Goal: Task Accomplishment & Management: Manage account settings

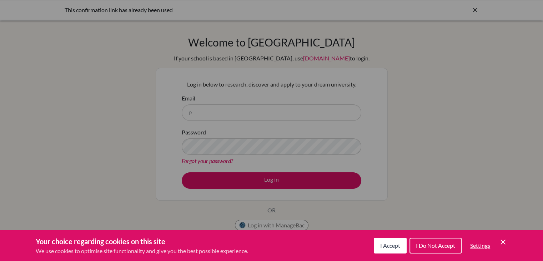
click at [393, 255] on div "Your choice regarding cookies on this site We use cookies to optimise site func…" at bounding box center [271, 245] width 543 height 31
click at [391, 250] on button "I Accept" at bounding box center [390, 245] width 33 height 16
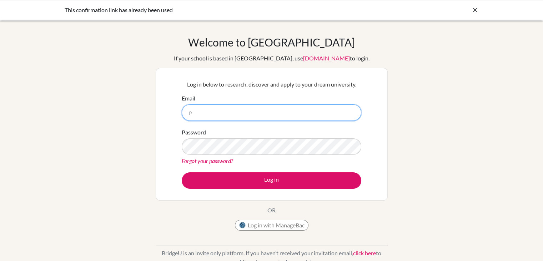
click at [283, 105] on input "p" at bounding box center [272, 112] width 180 height 16
type input "[EMAIL_ADDRESS][DOMAIN_NAME]"
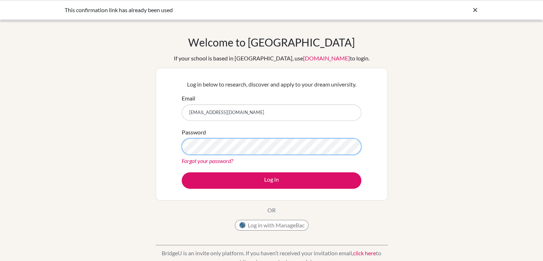
click at [182, 172] on button "Log in" at bounding box center [272, 180] width 180 height 16
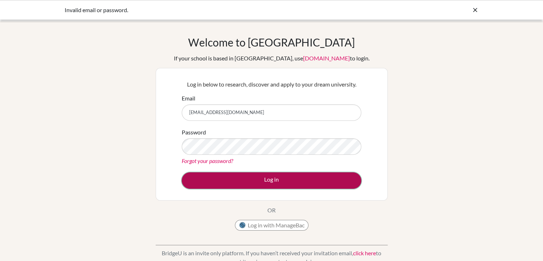
click at [257, 182] on button "Log in" at bounding box center [272, 180] width 180 height 16
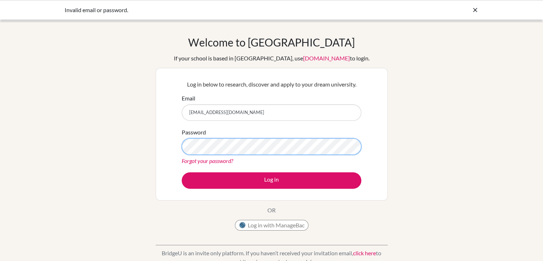
click at [182, 172] on button "Log in" at bounding box center [272, 180] width 180 height 16
click at [227, 157] on link "Forgot your password?" at bounding box center [207, 160] width 51 height 7
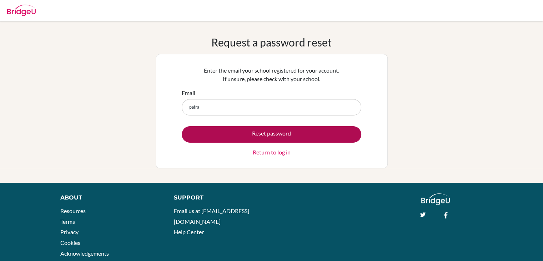
type input "pafrancisco@mischool.edu"
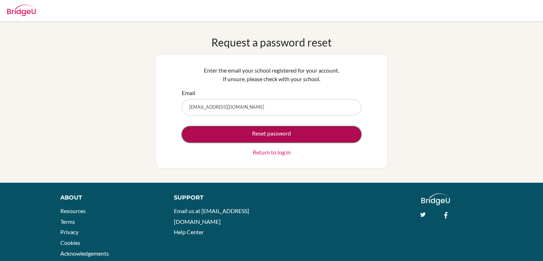
click at [247, 135] on button "Reset password" at bounding box center [272, 134] width 180 height 16
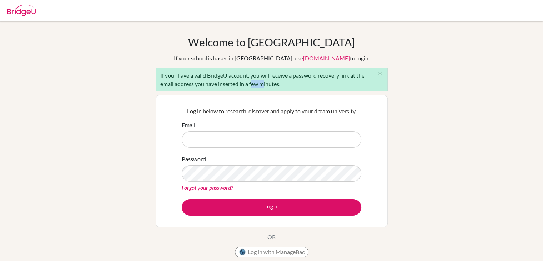
drag, startPoint x: 261, startPoint y: 89, endPoint x: 253, endPoint y: 89, distance: 8.2
click at [253, 89] on div "If your have a valid BridgeU account, you will receive a password recovery link…" at bounding box center [272, 79] width 232 height 23
drag, startPoint x: 253, startPoint y: 89, endPoint x: 229, endPoint y: 99, distance: 26.3
click at [229, 99] on div "Log in below to research, discover and apply to your dream university. Email Pa…" at bounding box center [272, 161] width 232 height 132
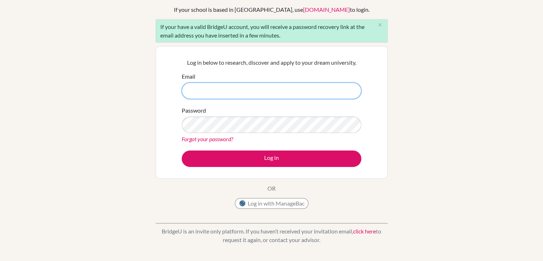
click at [219, 89] on input "Email" at bounding box center [272, 90] width 180 height 16
click at [206, 139] on link "Forgot your password?" at bounding box center [207, 138] width 51 height 7
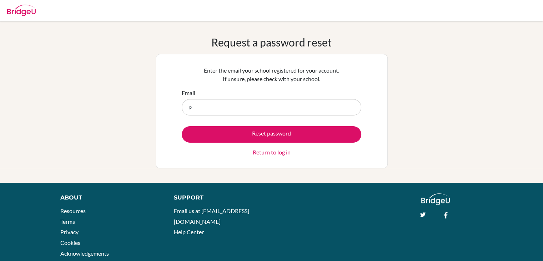
type input "pafrancisco@mischool.edu"
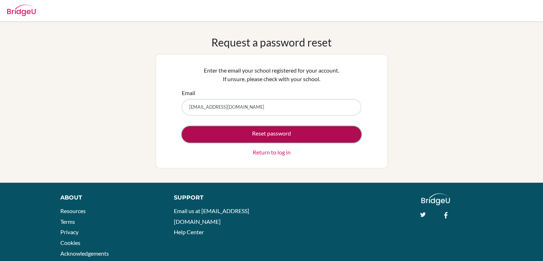
click at [214, 129] on button "Reset password" at bounding box center [272, 134] width 180 height 16
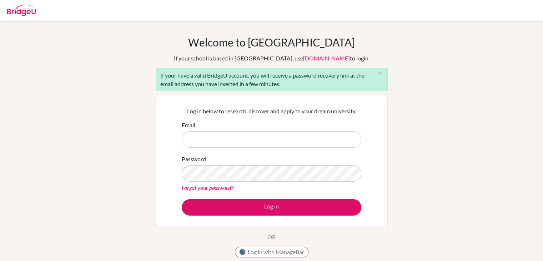
scroll to position [147, 0]
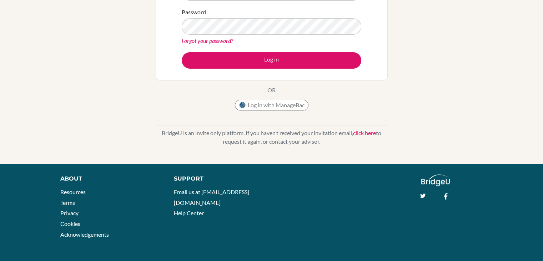
click at [360, 131] on link "click here" at bounding box center [364, 132] width 23 height 7
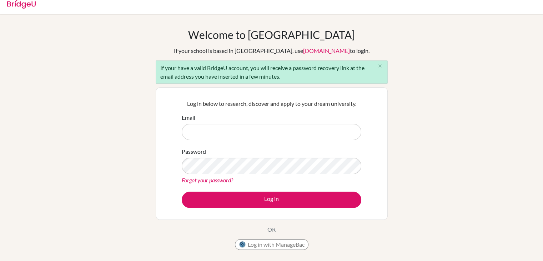
scroll to position [5, 0]
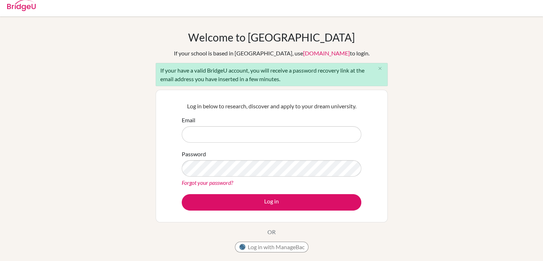
click at [371, 89] on div "Welcome to BridgeU If your school is based in China, use app.bridge-u.com.cn to…" at bounding box center [272, 143] width 232 height 225
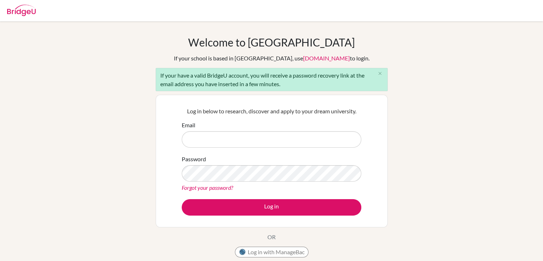
click at [311, 8] on div at bounding box center [272, 10] width 536 height 21
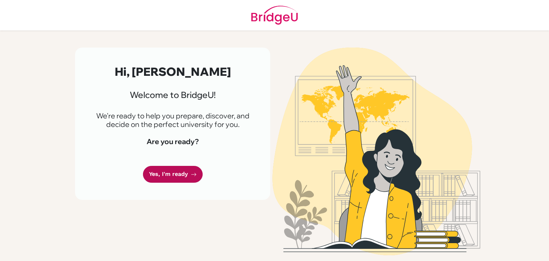
click at [168, 176] on link "Yes, I'm ready" at bounding box center [173, 174] width 60 height 17
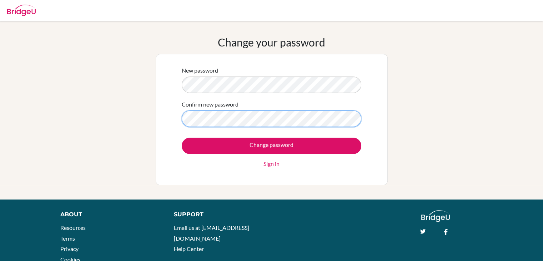
click at [182, 137] on input "Change password" at bounding box center [272, 145] width 180 height 16
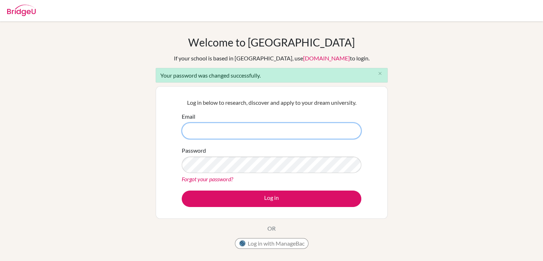
type input "[EMAIL_ADDRESS][DOMAIN_NAME]"
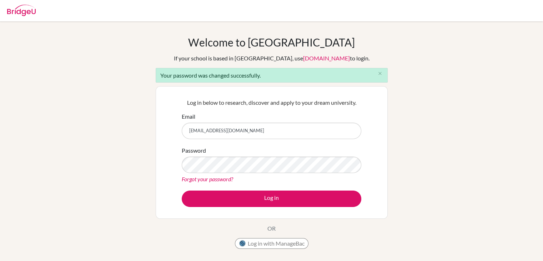
click at [409, 143] on div "Welcome to [GEOGRAPHIC_DATA] If your school is based in [GEOGRAPHIC_DATA], use …" at bounding box center [271, 162] width 543 height 252
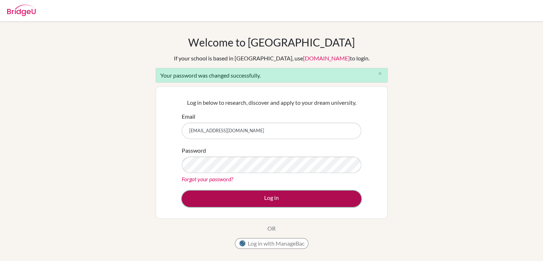
click at [252, 193] on button "Log in" at bounding box center [272, 198] width 180 height 16
